Goal: Task Accomplishment & Management: Complete application form

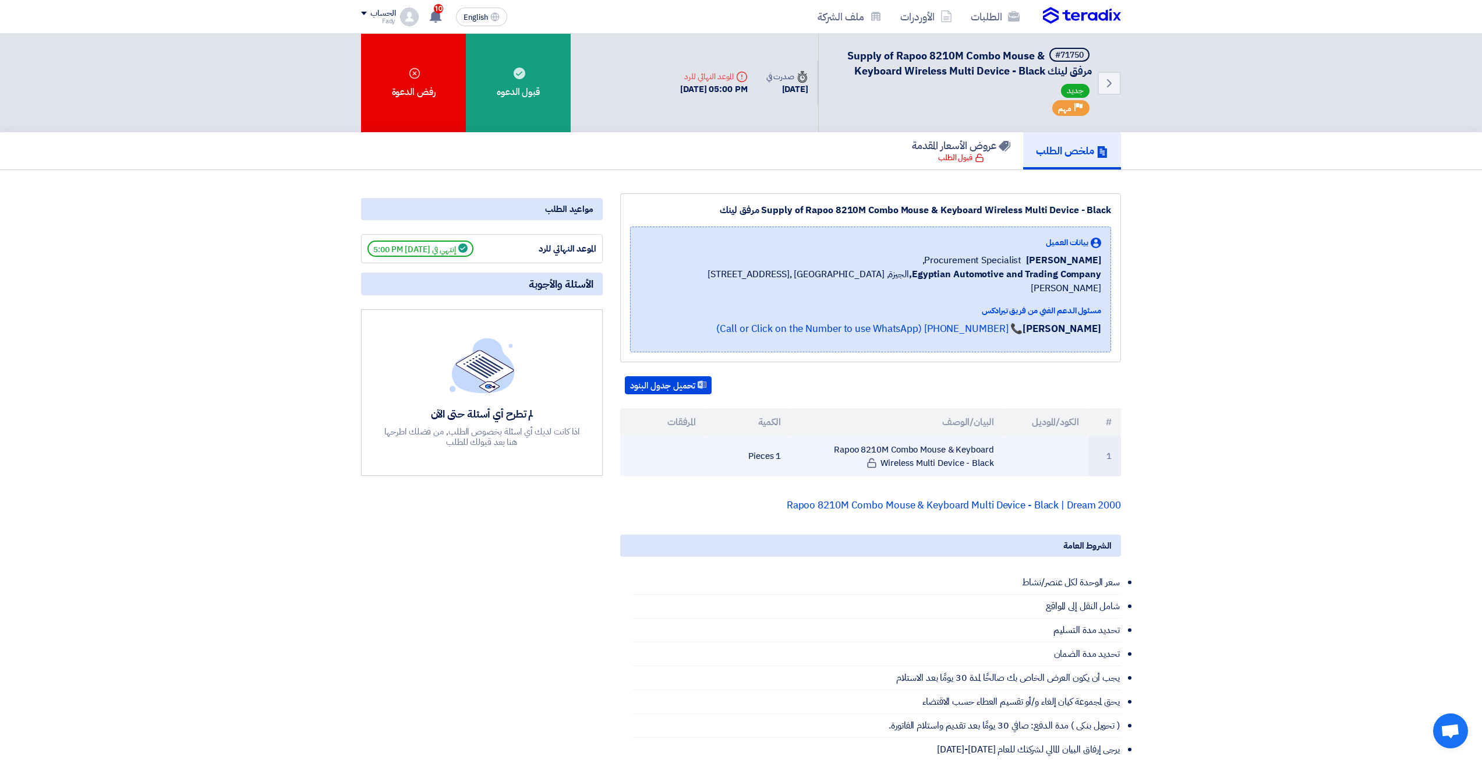
click at [962, 436] on td "Rapoo 8210M Combo Mouse & Keyboard Wireless Multi Device - Black" at bounding box center [896, 456] width 213 height 40
click at [946, 436] on td "Rapoo 8210M Combo Mouse & Keyboard Wireless Multi Device - Black" at bounding box center [896, 456] width 213 height 40
drag, startPoint x: 833, startPoint y: 434, endPoint x: 887, endPoint y: 440, distance: 53.8
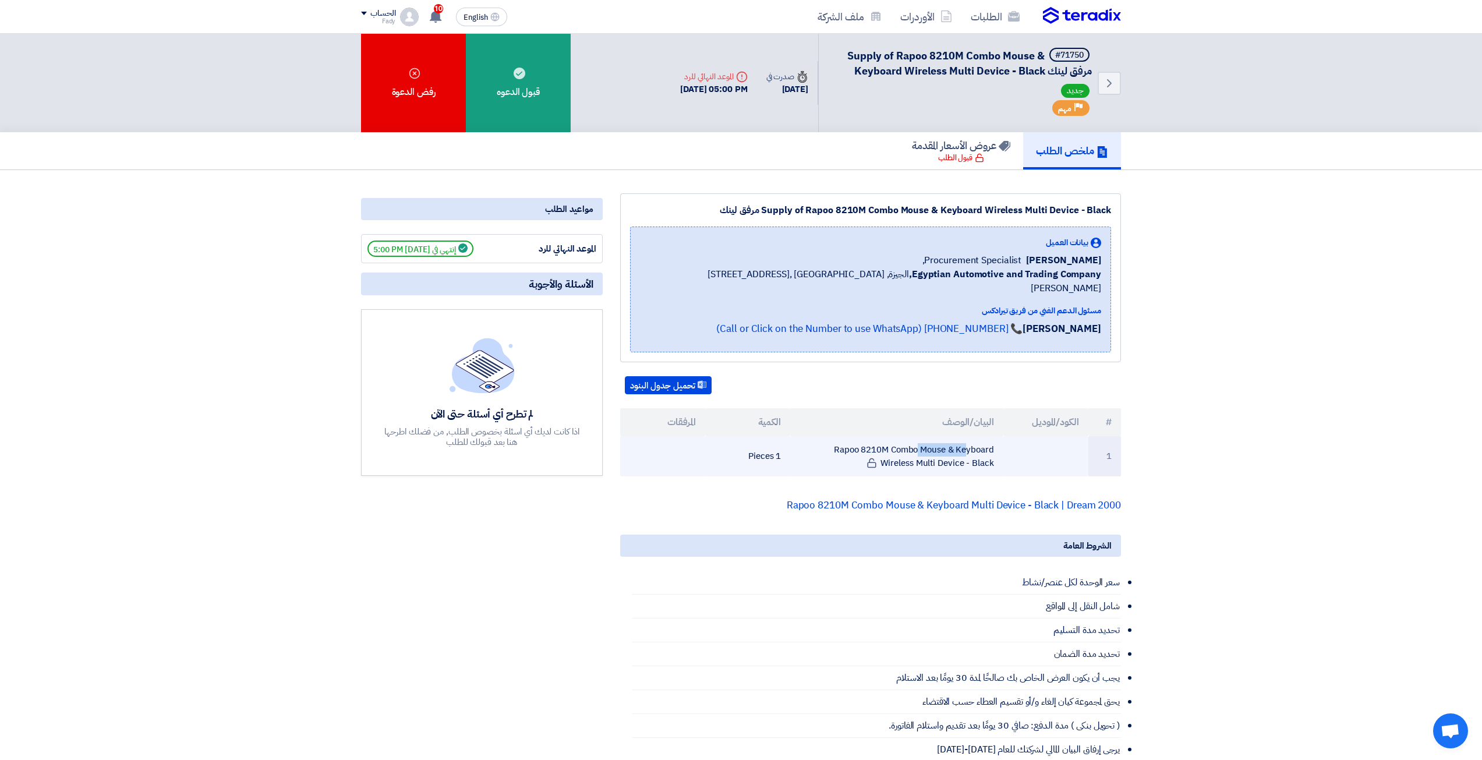
click at [887, 440] on td "Rapoo 8210M Combo Mouse & Keyboard Wireless Multi Device - Black" at bounding box center [896, 456] width 213 height 40
copy td "Rapoo 8210M"
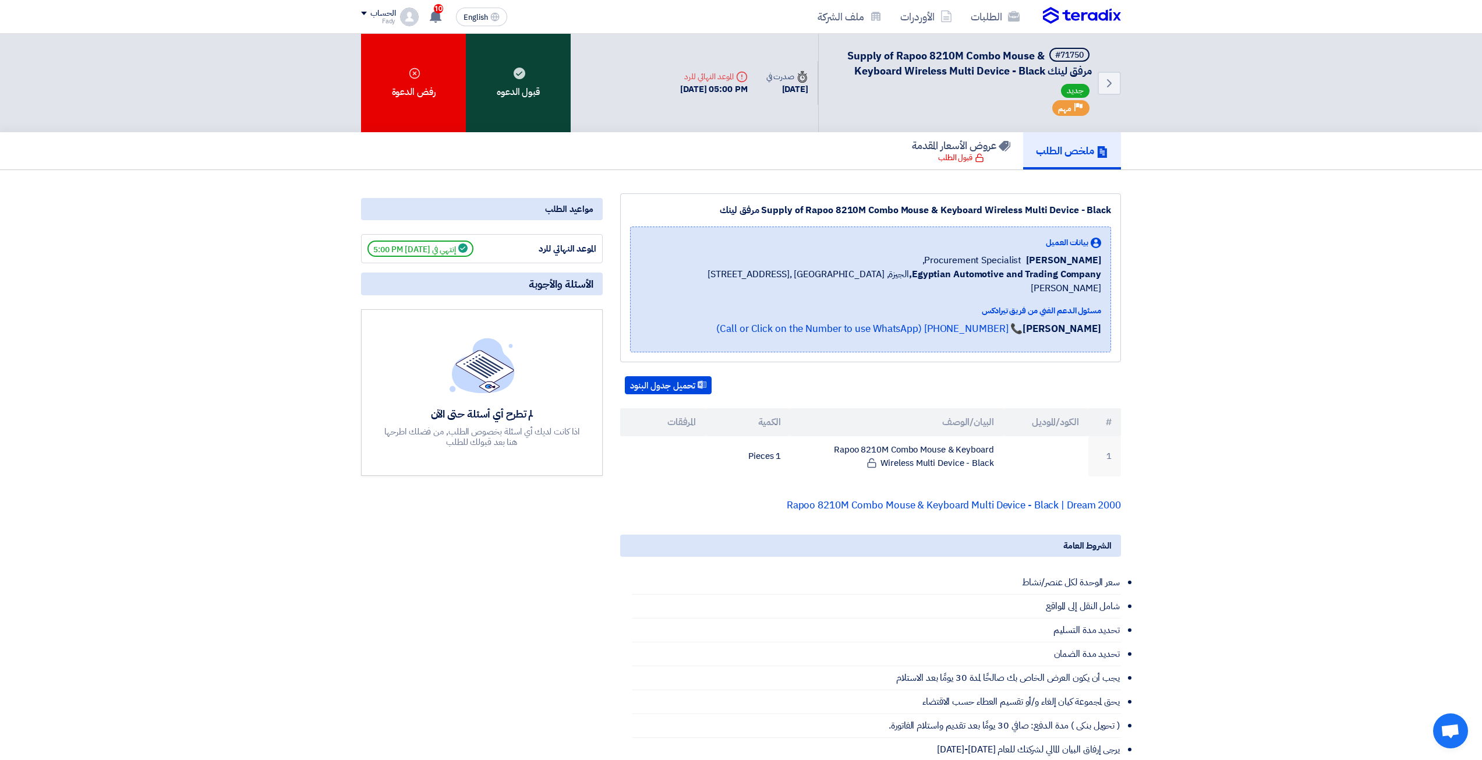
click at [565, 102] on div "قبول الدعوه" at bounding box center [518, 83] width 105 height 98
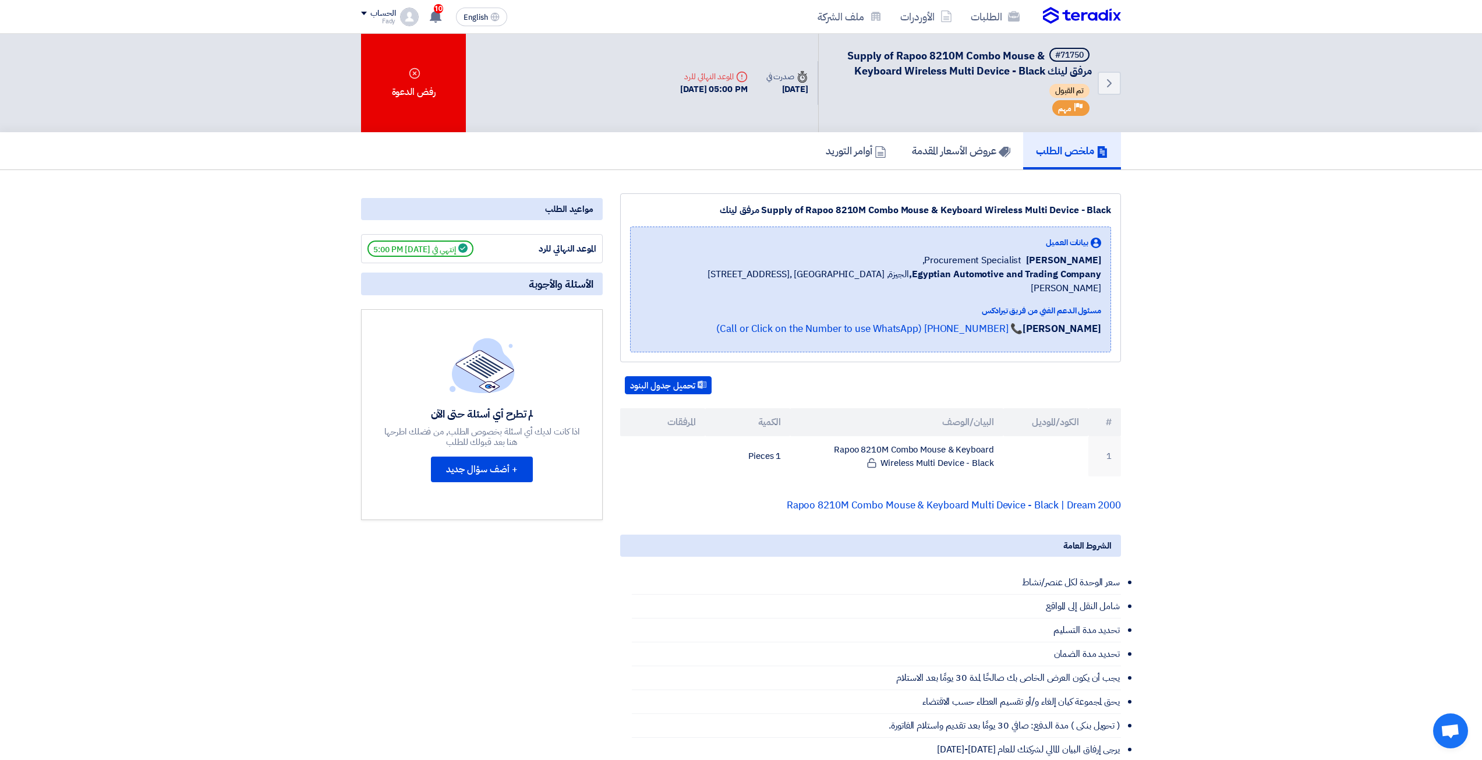
click at [1093, 20] on img at bounding box center [1082, 15] width 78 height 17
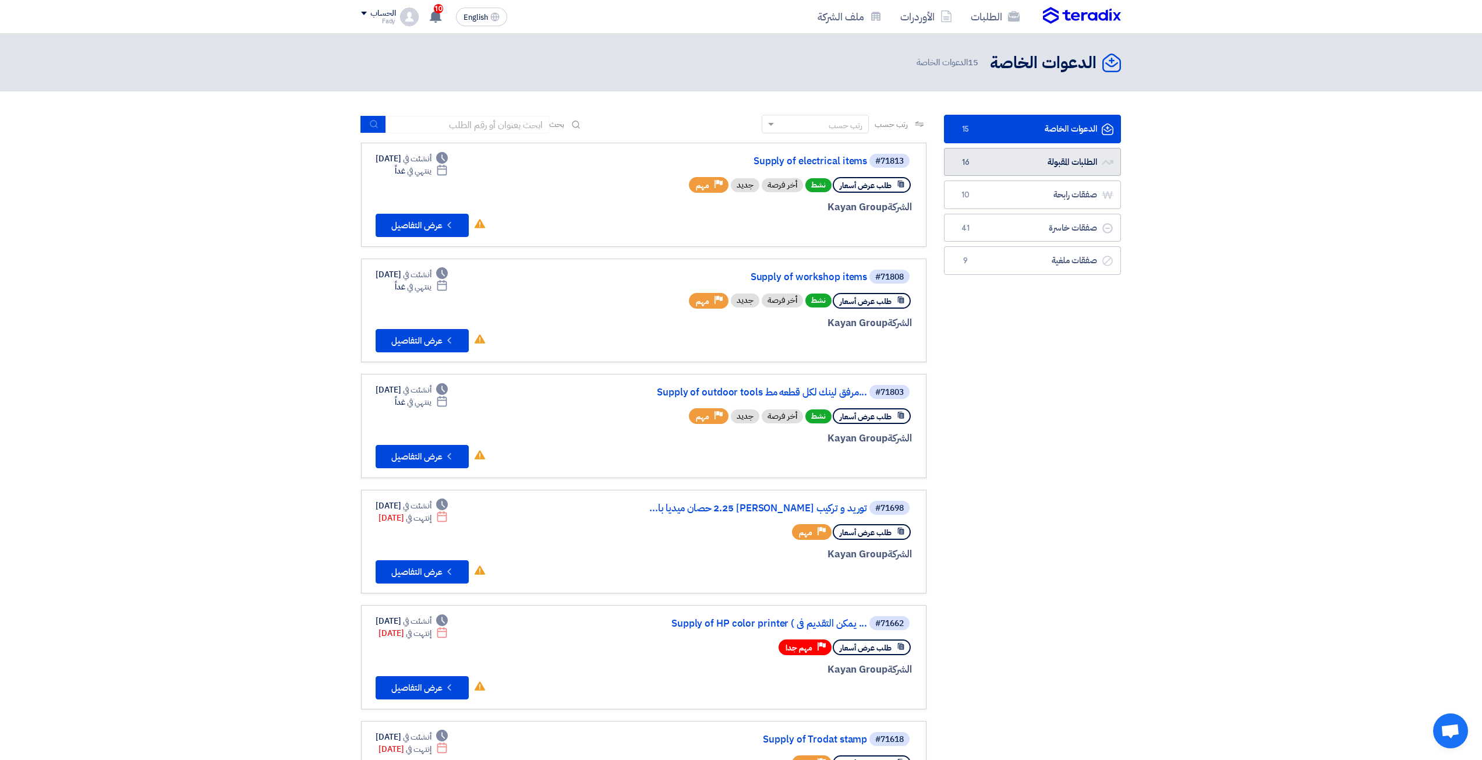
click at [983, 168] on link "الطلبات المقبولة الطلبات المقبولة 16" at bounding box center [1032, 162] width 177 height 29
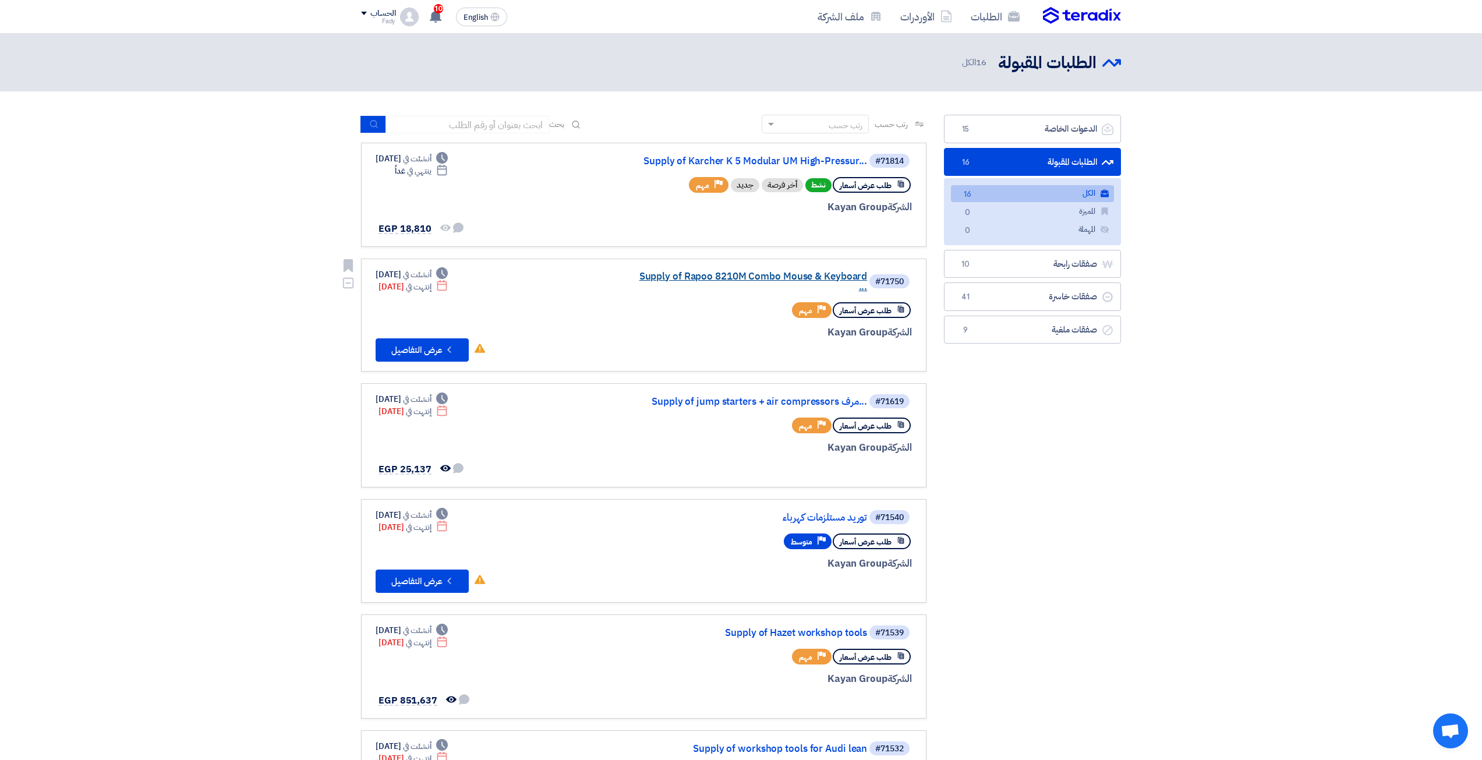
click at [746, 282] on link "Supply of Rapoo 8210M Combo Mouse & Keyboard ..." at bounding box center [750, 281] width 233 height 21
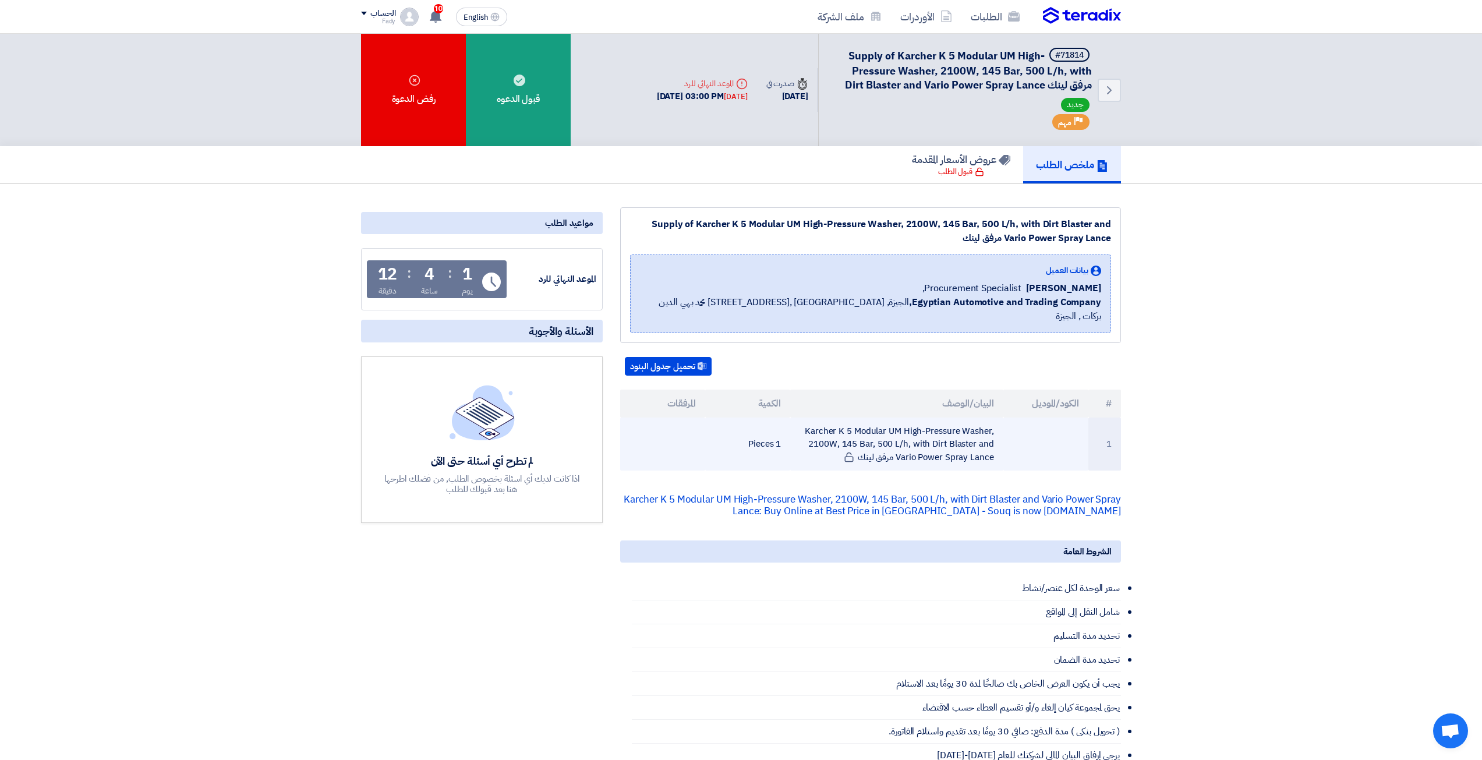
click at [907, 417] on td "Karcher K 5 Modular UM High-Pressure Washer, 2100W, 145 Bar, 500 L/h, with Dirt…" at bounding box center [896, 444] width 213 height 54
copy tr "Karcher K 5 Modular UM High-Pressure Washer, 2100W, 145 Bar, 500 L/h, with Dirt…"
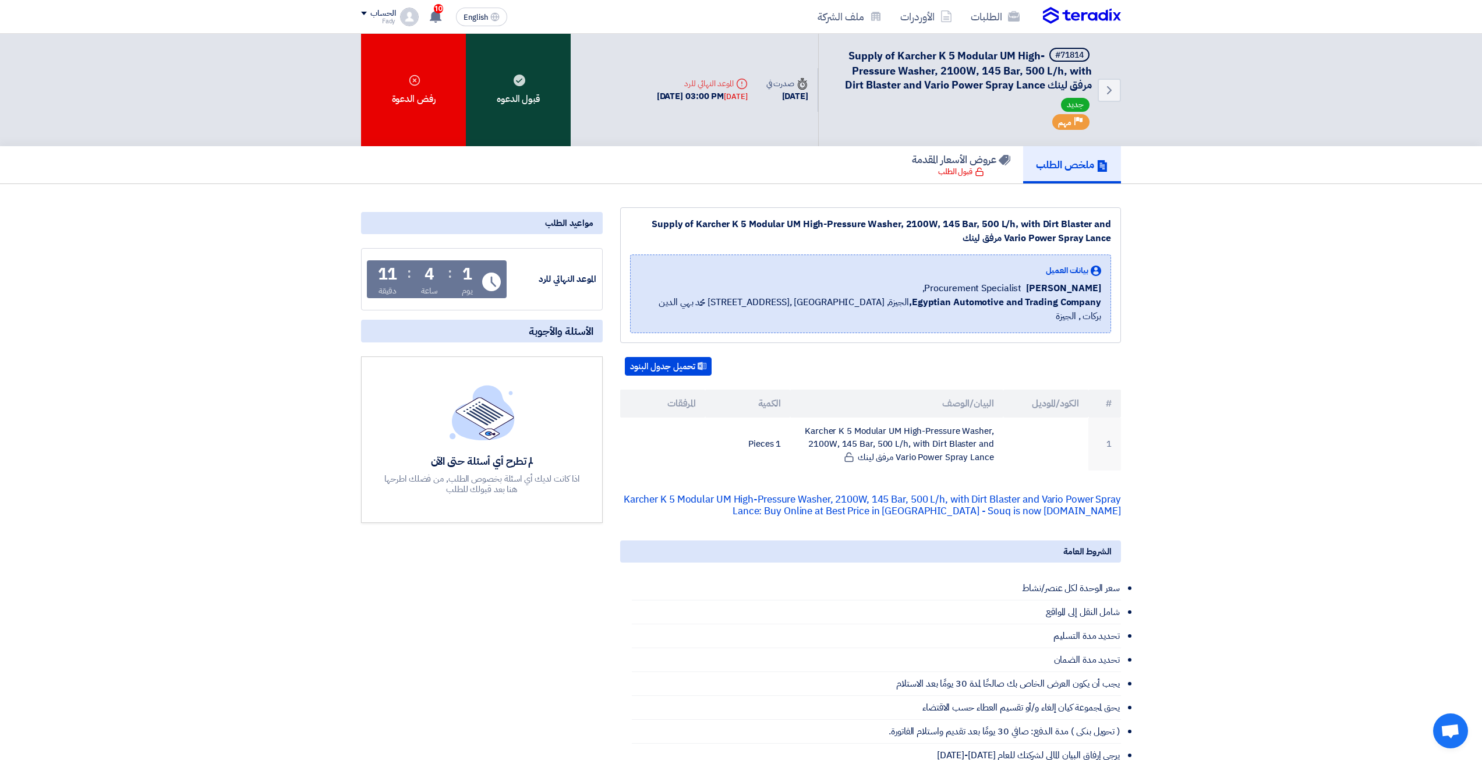
click at [568, 86] on div "قبول الدعوه" at bounding box center [518, 90] width 105 height 112
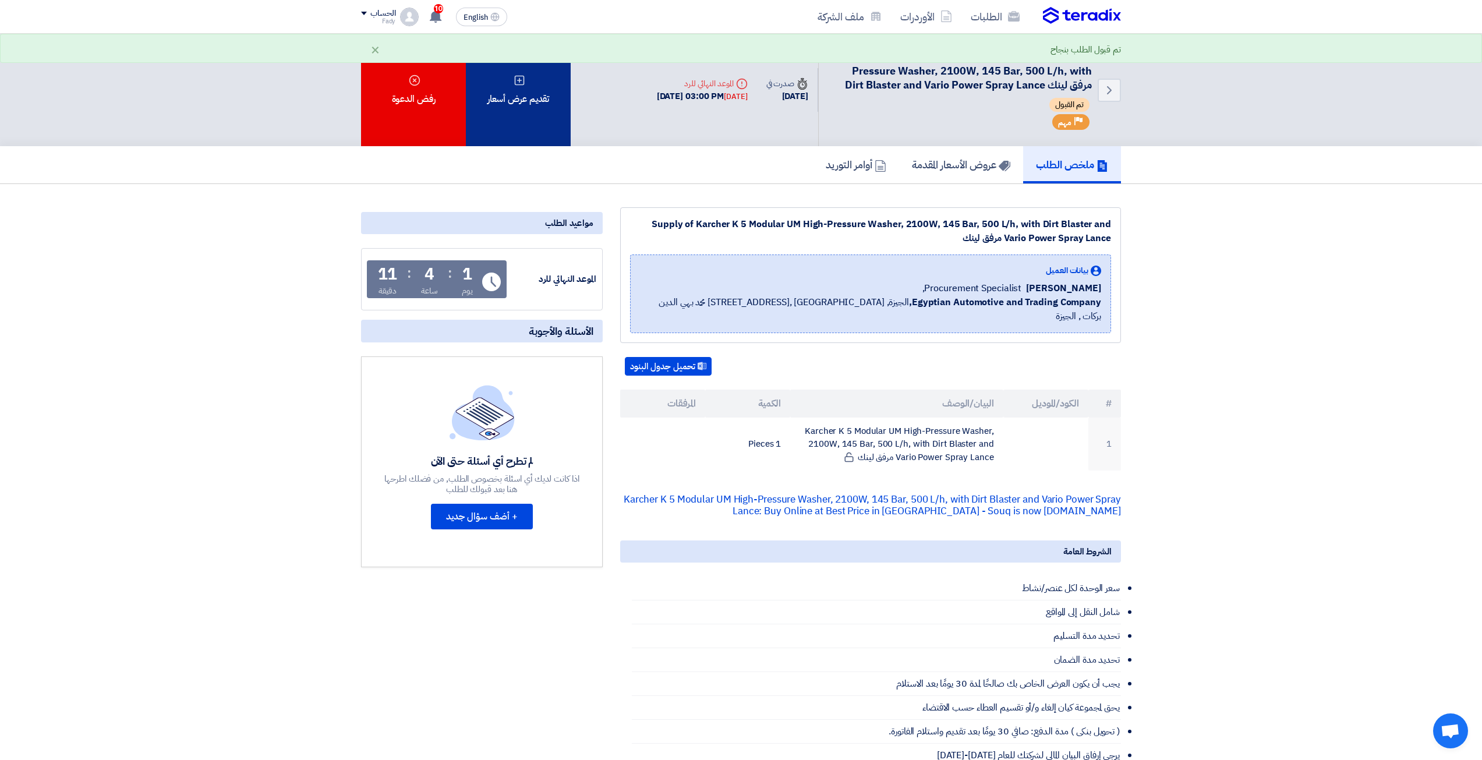
click at [511, 72] on div "تقديم عرض أسعار" at bounding box center [518, 90] width 105 height 112
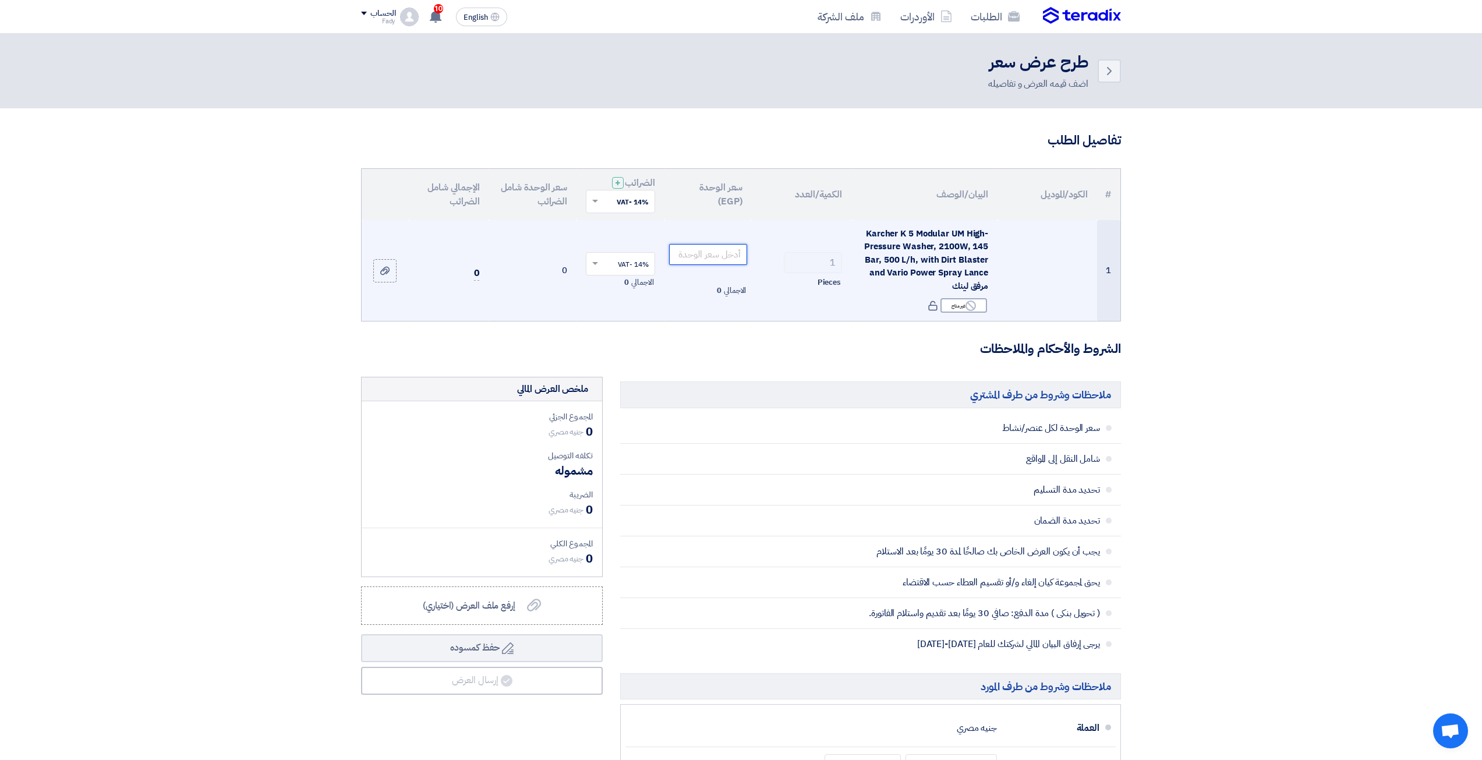
click at [731, 253] on input "number" at bounding box center [708, 254] width 79 height 21
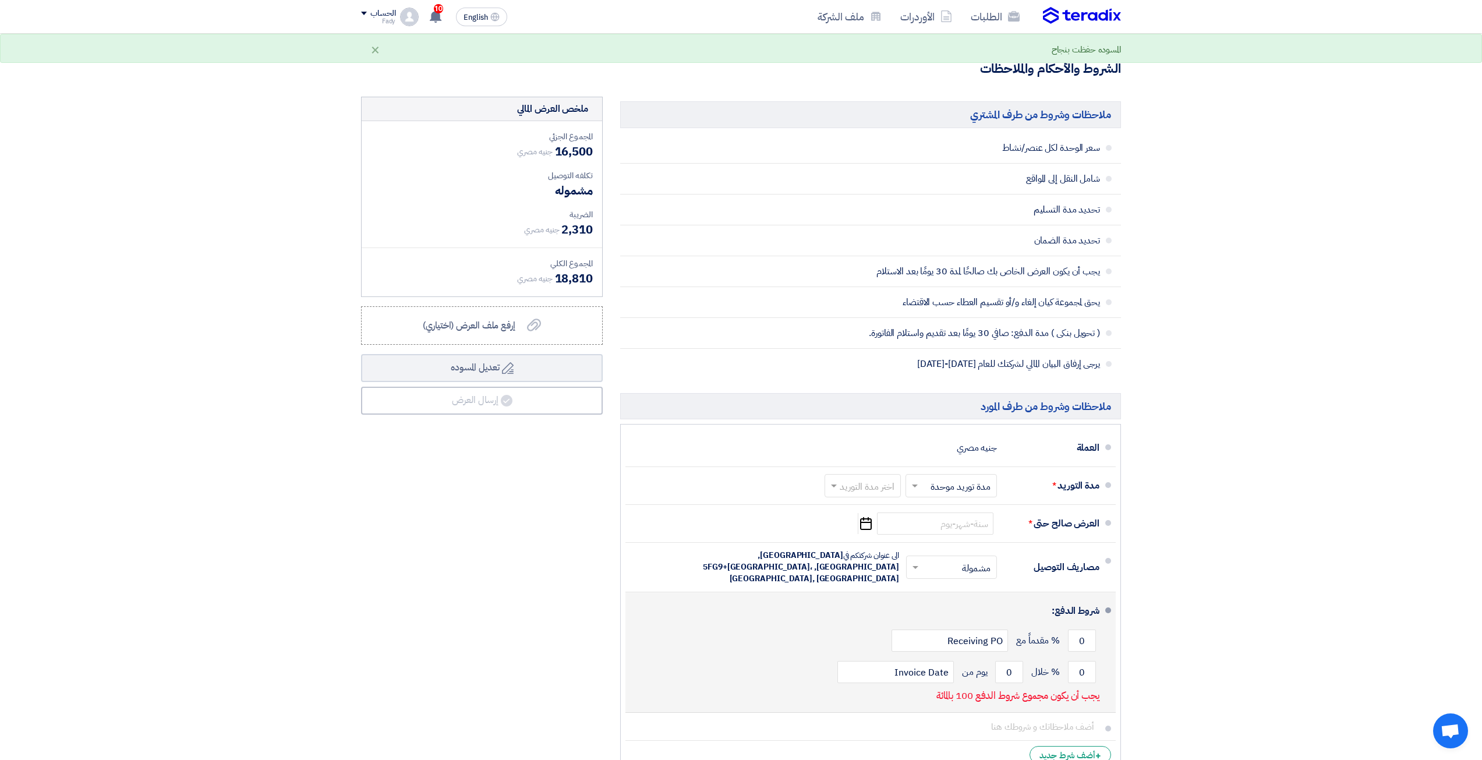
scroll to position [291, 0]
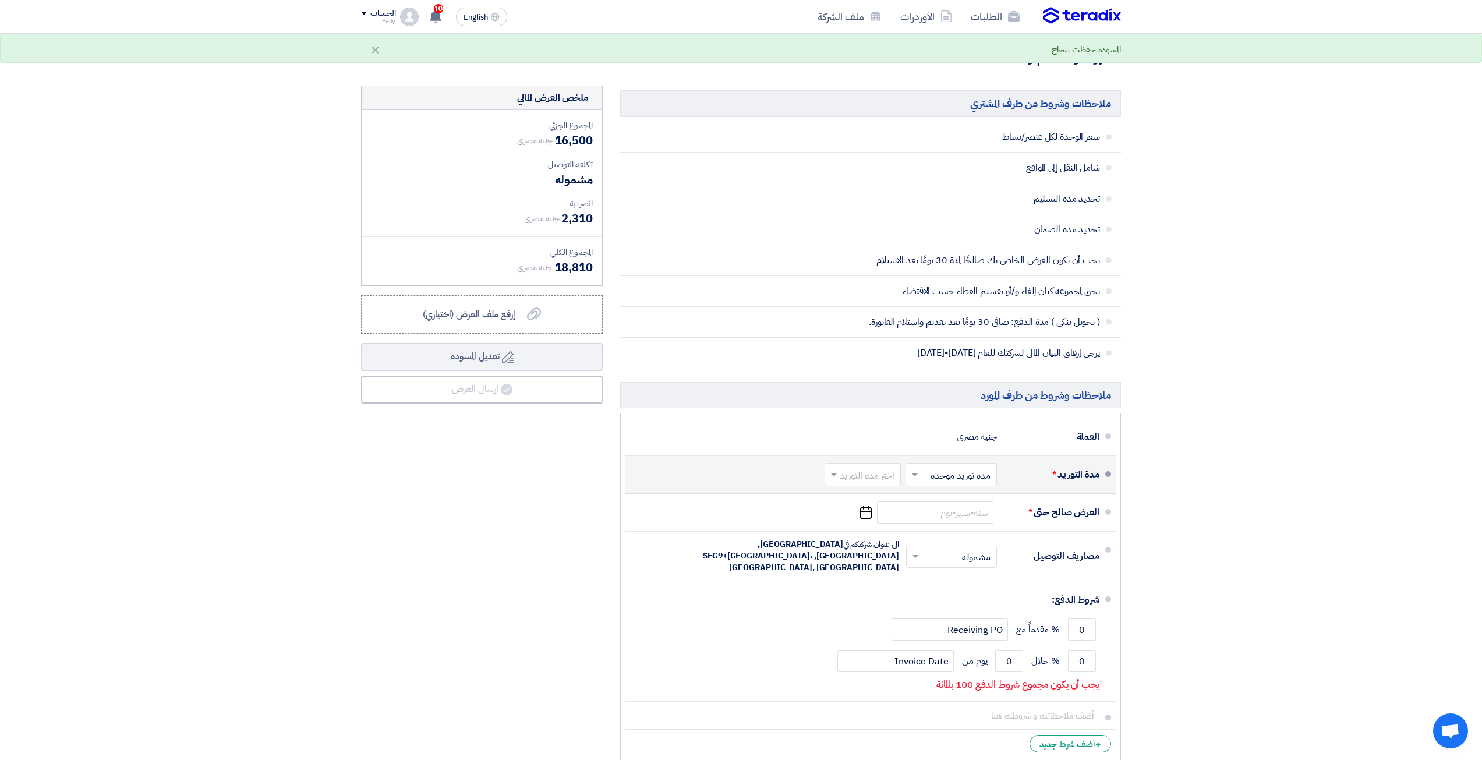
type input "16500"
click at [969, 473] on input "text" at bounding box center [949, 476] width 86 height 17
click at [877, 480] on input "text" at bounding box center [860, 476] width 70 height 17
click at [881, 515] on span "(3-5) أيام" at bounding box center [879, 521] width 36 height 14
click at [921, 508] on input at bounding box center [935, 512] width 116 height 22
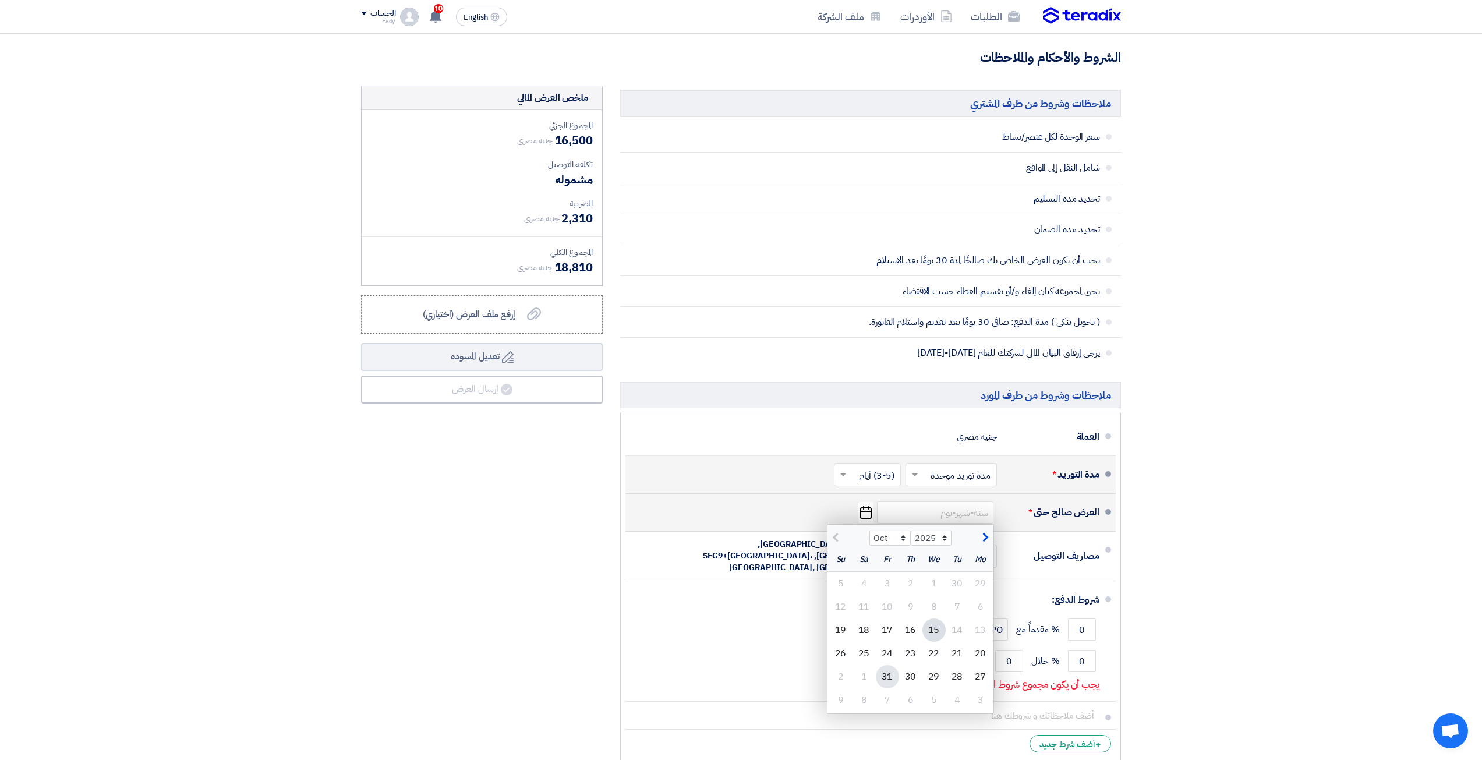
click at [880, 679] on div "31" at bounding box center [887, 676] width 23 height 23
type input "10/31/2025"
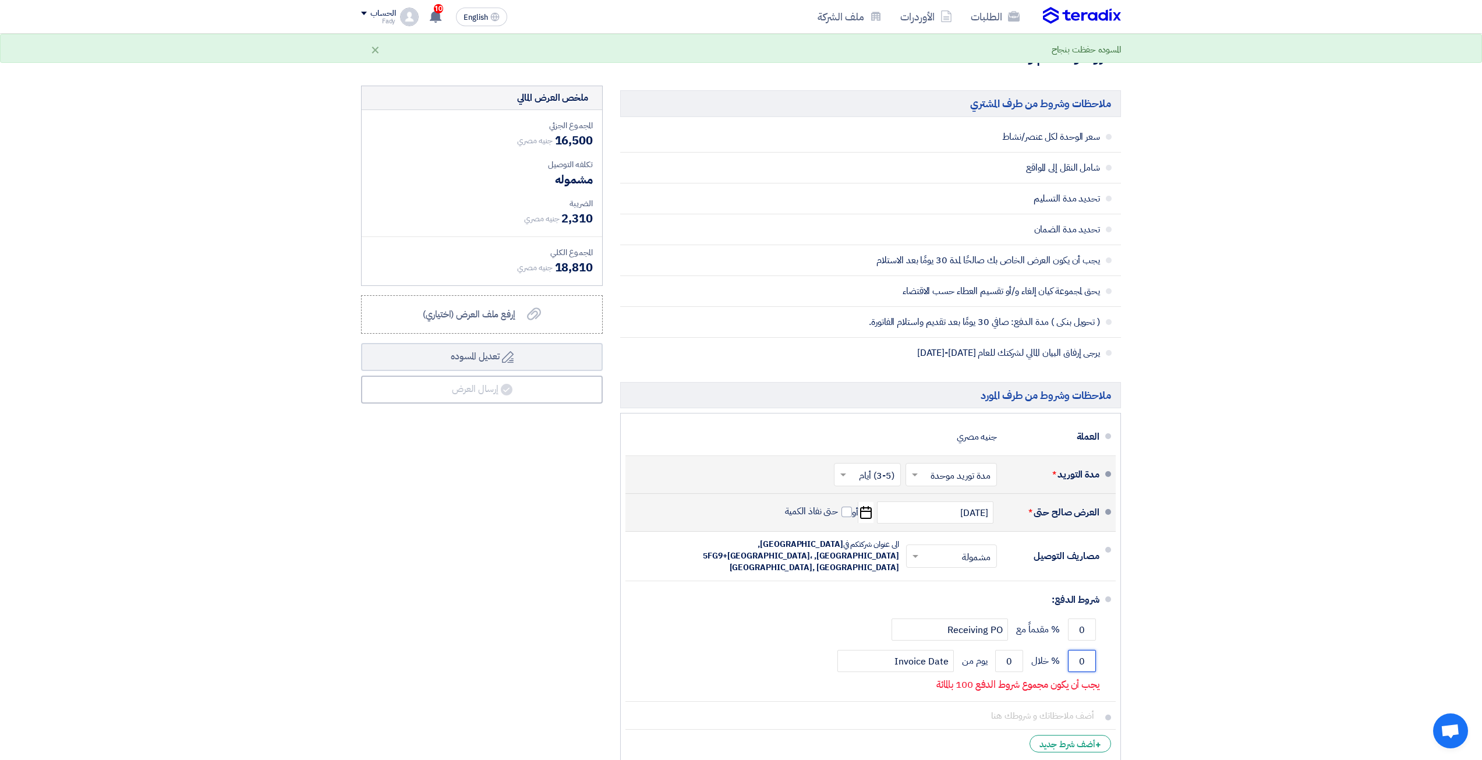
drag, startPoint x: 1081, startPoint y: 643, endPoint x: 1145, endPoint y: 657, distance: 66.0
click at [1145, 657] on section "تفاصيل الطلب # الكود/الموديل البيان/الوصف الكمية/العدد سعر الوحدة (EGP) الضرائب…" at bounding box center [741, 311] width 1482 height 989
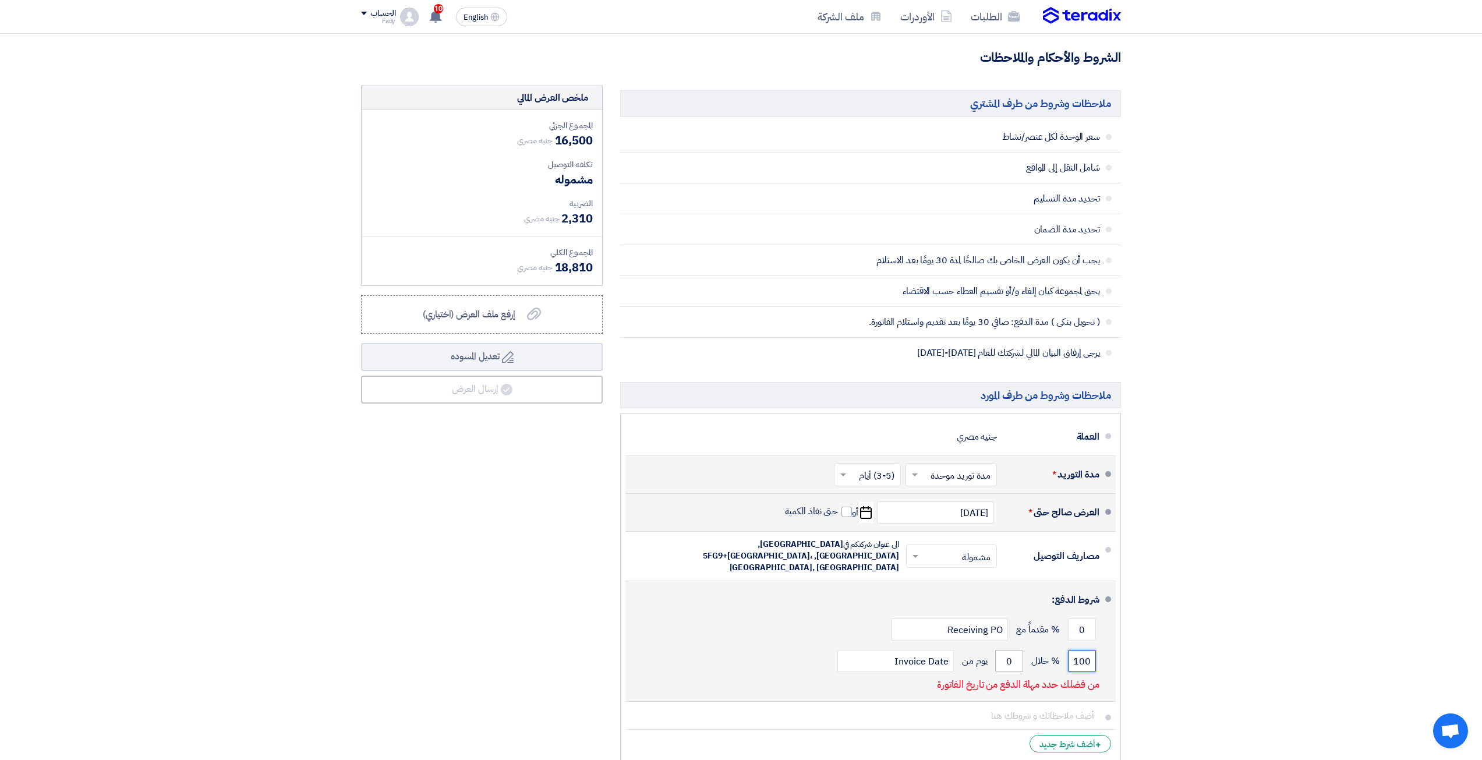
type input "100"
drag, startPoint x: 1007, startPoint y: 645, endPoint x: 1067, endPoint y: 640, distance: 60.7
click at [1067, 645] on div "100 % خلال 0 يوم من Invoice Date" at bounding box center [867, 660] width 465 height 31
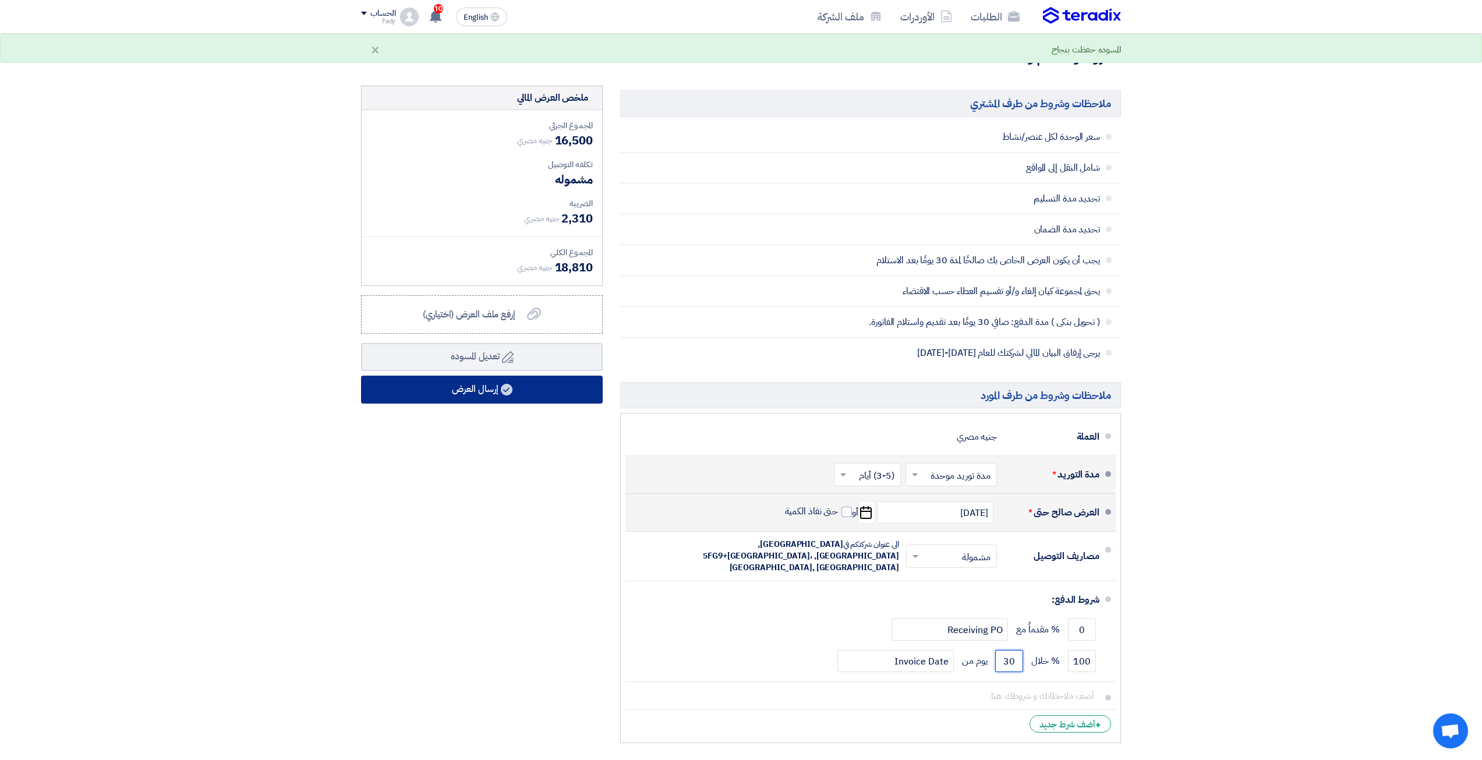
type input "30"
click at [522, 387] on button "إرسال العرض" at bounding box center [482, 390] width 242 height 28
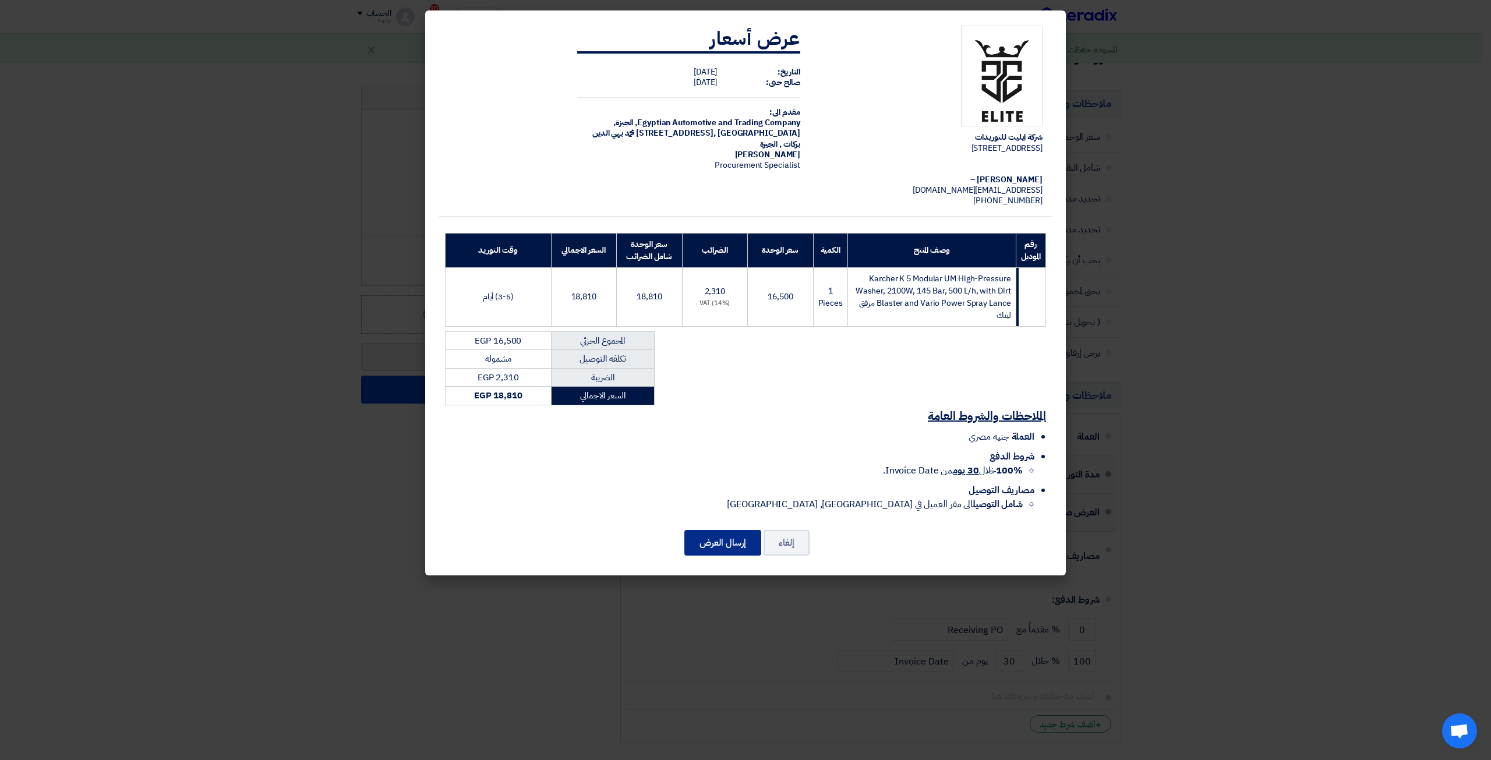
click at [725, 530] on button "إرسال العرض" at bounding box center [722, 543] width 77 height 26
drag, startPoint x: 714, startPoint y: 561, endPoint x: 720, endPoint y: 558, distance: 6.8
click at [715, 561] on div "شركة ايليت للتوريدات 41 Orouba street - Maadi, القاهرة, Egypt Fady Hesham – eli…" at bounding box center [745, 292] width 640 height 565
click at [727, 550] on button "إرسال العرض" at bounding box center [722, 543] width 77 height 26
